Goal: Task Accomplishment & Management: Manage account settings

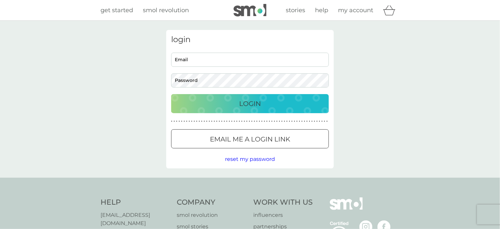
type input "sujane.whale@gmail.com"
click at [248, 104] on p "Login" at bounding box center [250, 103] width 22 height 11
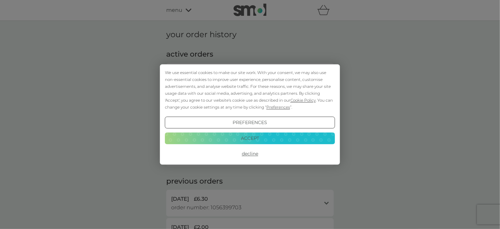
click at [265, 122] on button "Preferences" at bounding box center [250, 123] width 170 height 12
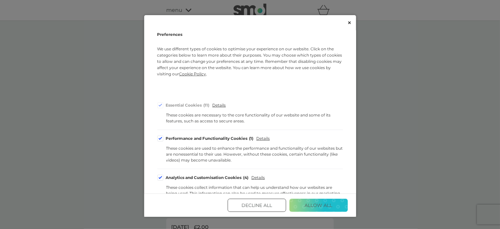
click at [262, 206] on button "Decline All" at bounding box center [257, 205] width 59 height 13
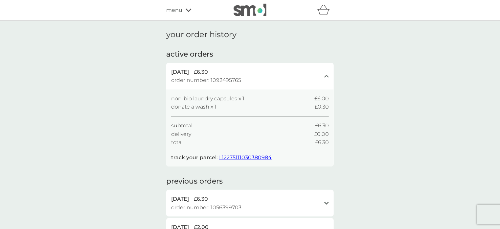
click at [187, 9] on icon at bounding box center [189, 10] width 6 height 4
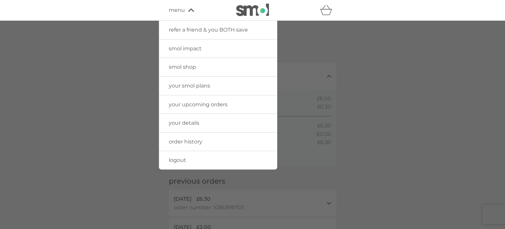
click at [206, 105] on span "your upcoming orders" at bounding box center [198, 104] width 59 height 6
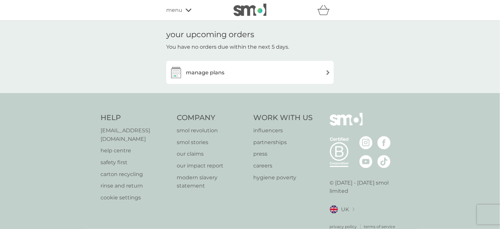
click at [330, 71] on img at bounding box center [328, 72] width 5 height 5
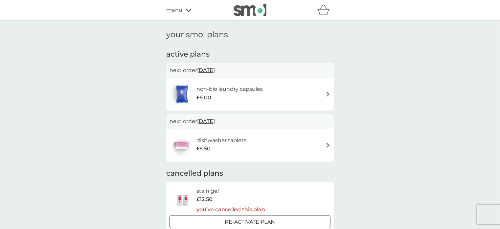
click at [279, 95] on div "non-bio laundry capsules £6.00" at bounding box center [250, 93] width 161 height 23
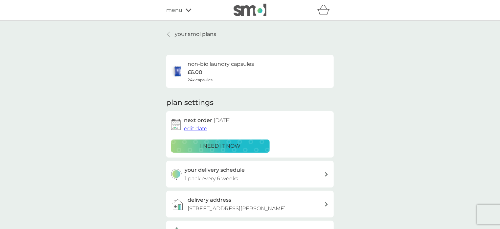
click at [325, 174] on div at bounding box center [326, 174] width 5 height 5
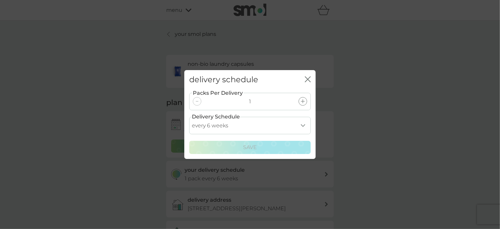
click at [302, 126] on select "every 1 week every 2 weeks every 3 weeks every 4 weeks every 5 weeks every 6 we…" at bounding box center [250, 125] width 122 height 17
select select "28"
click at [189, 117] on select "every 1 week every 2 weeks every 3 weeks every 4 weeks every 5 weeks every 6 we…" at bounding box center [250, 125] width 122 height 17
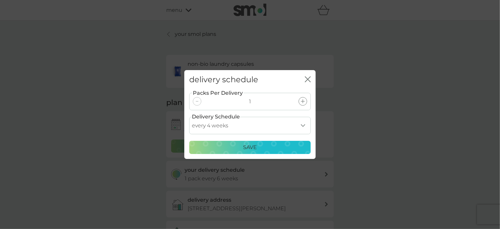
click at [250, 148] on p "Save" at bounding box center [250, 147] width 14 height 9
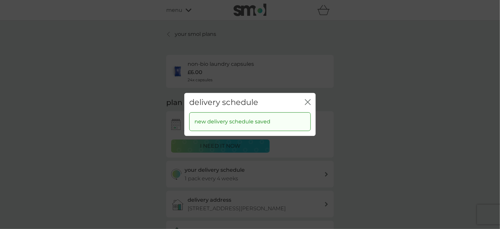
click at [309, 101] on icon "close" at bounding box center [309, 101] width 3 height 5
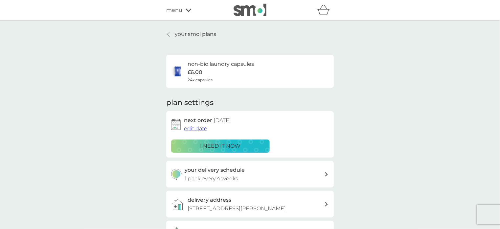
click at [198, 129] on span "edit date" at bounding box center [195, 128] width 23 height 6
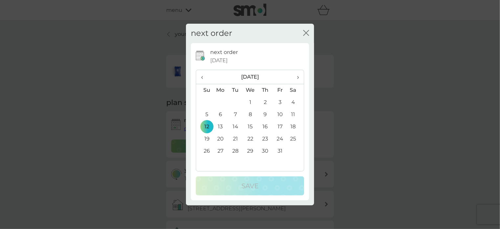
click at [201, 77] on th "‹" at bounding box center [204, 77] width 17 height 14
click at [303, 32] on div "next order close" at bounding box center [250, 33] width 128 height 19
drag, startPoint x: 303, startPoint y: 32, endPoint x: 308, endPoint y: 31, distance: 4.9
click at [308, 31] on div "next order close" at bounding box center [250, 33] width 128 height 19
click at [308, 31] on icon "close" at bounding box center [307, 32] width 3 height 5
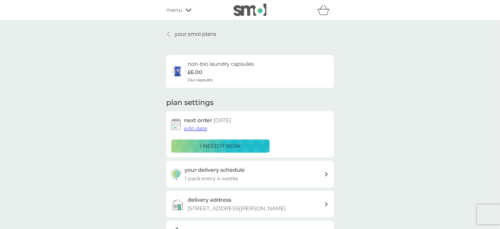
click at [190, 8] on icon at bounding box center [189, 10] width 6 height 4
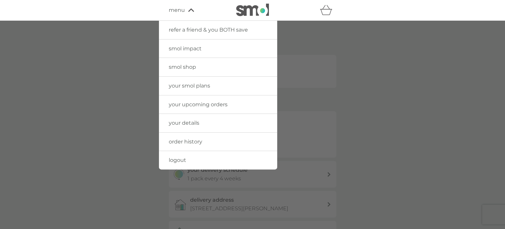
click at [174, 157] on span "logout" at bounding box center [177, 160] width 17 height 6
